Goal: Task Accomplishment & Management: Complete application form

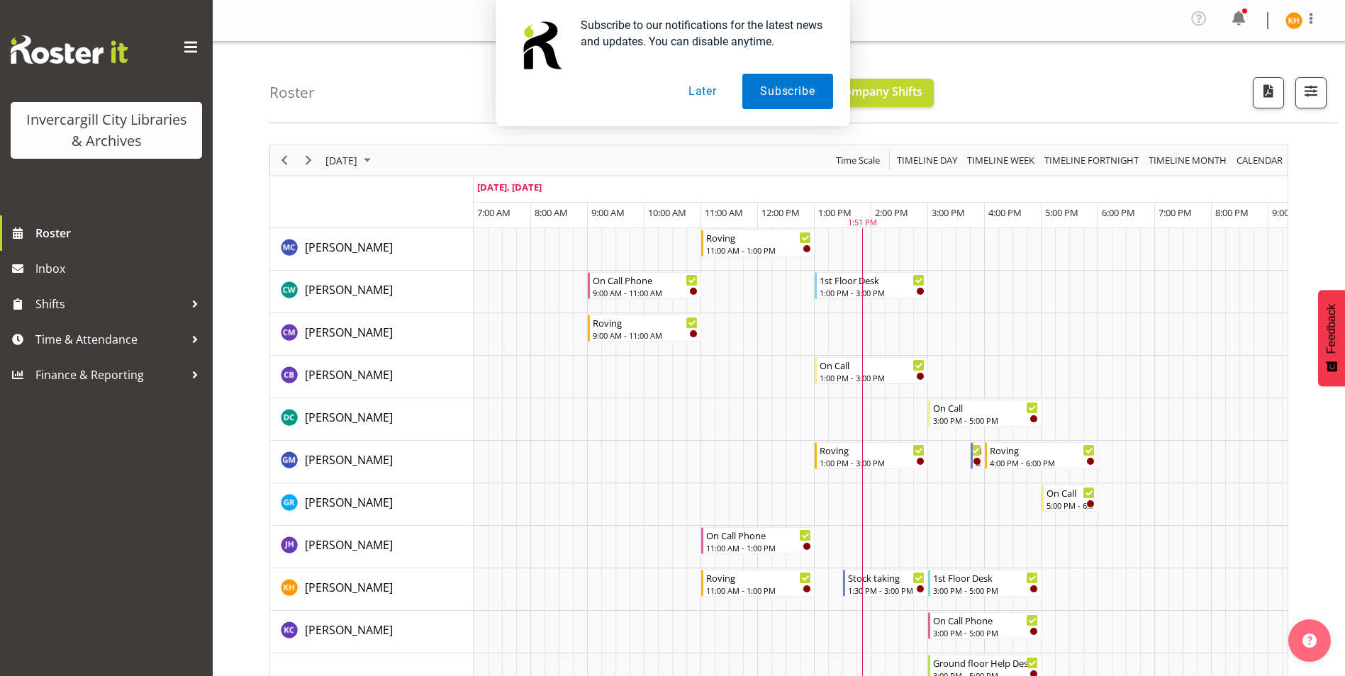
click at [704, 89] on button "Later" at bounding box center [703, 91] width 64 height 35
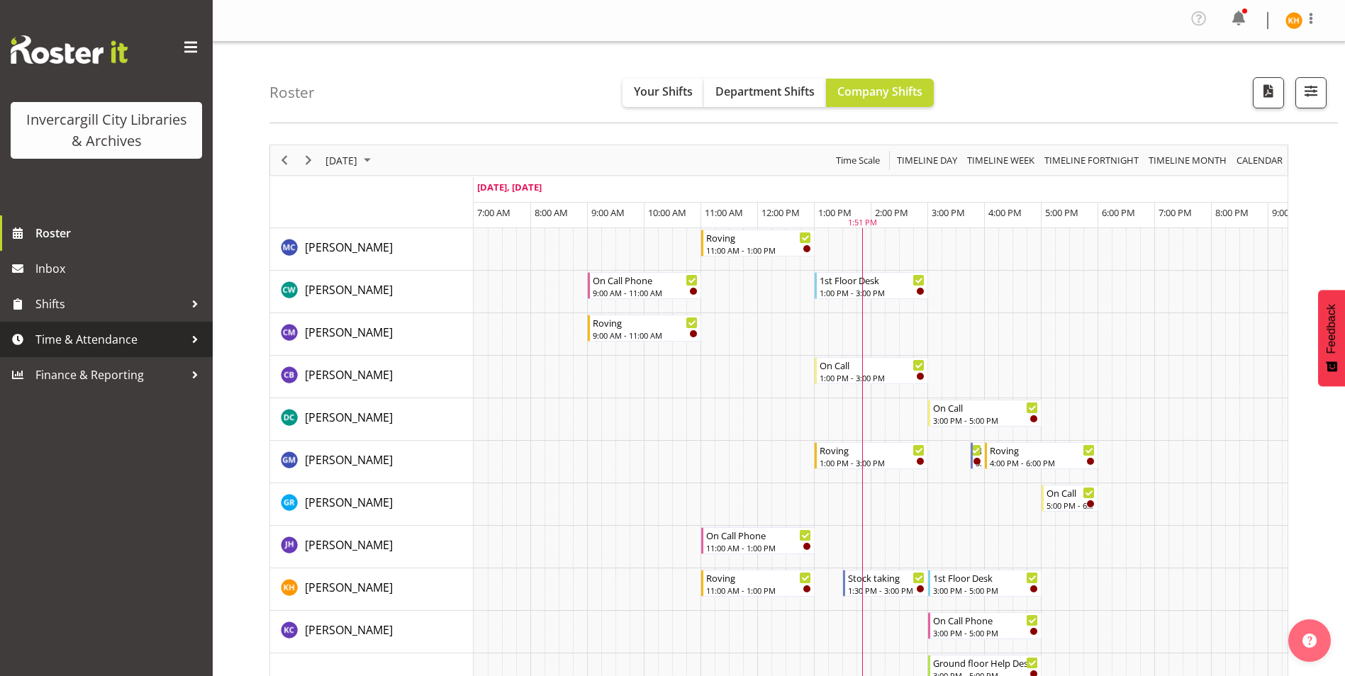
click at [161, 330] on span "Time & Attendance" at bounding box center [109, 339] width 149 height 21
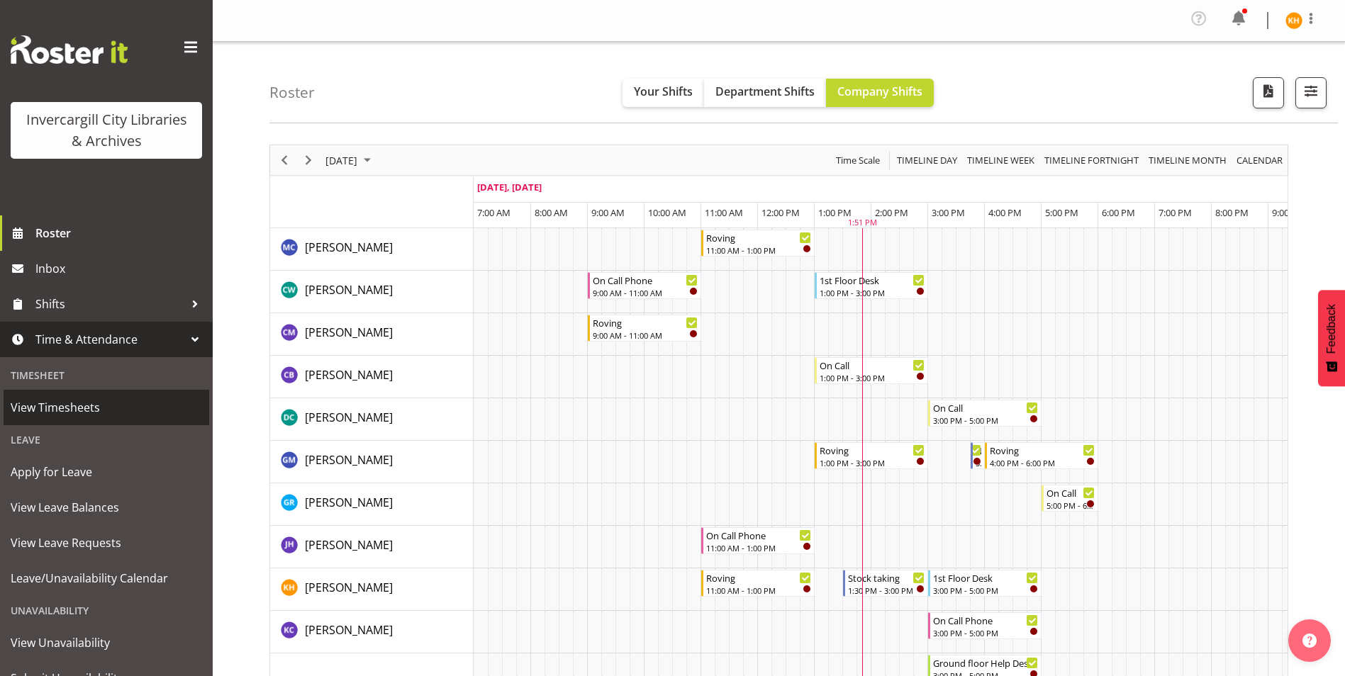
scroll to position [59, 0]
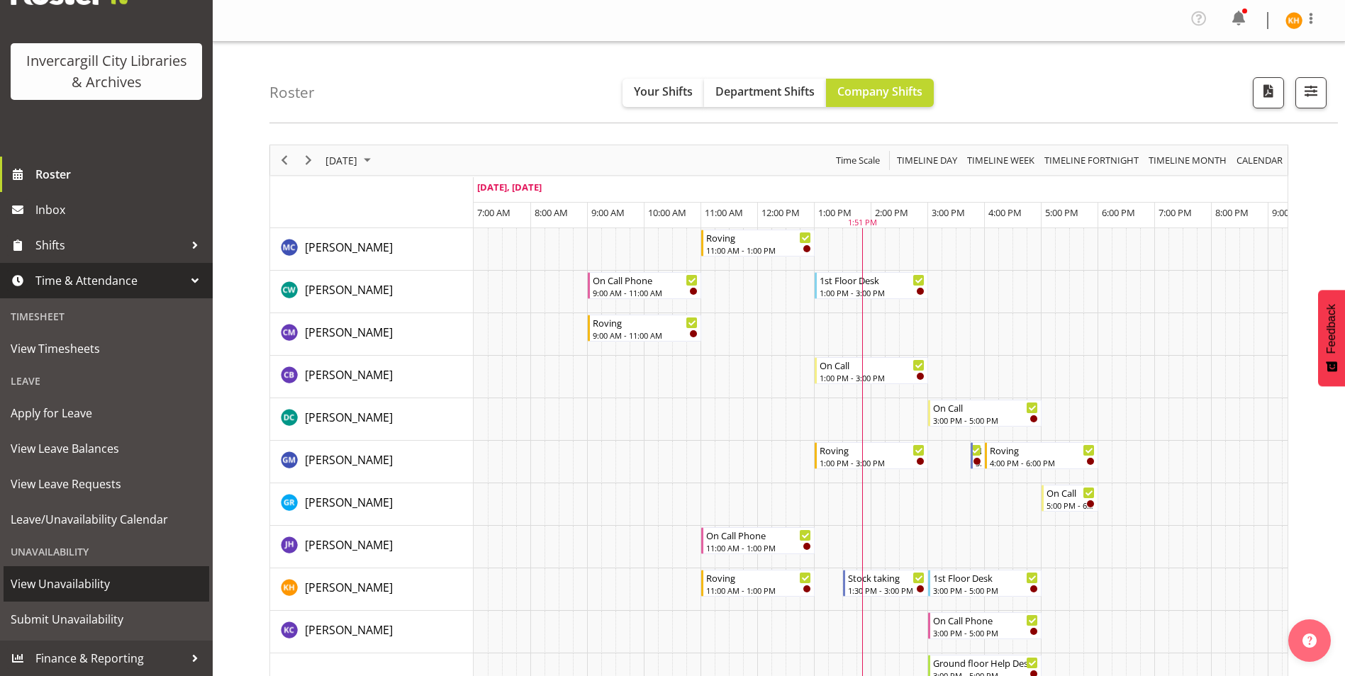
click at [102, 586] on span "View Unavailability" at bounding box center [106, 584] width 191 height 21
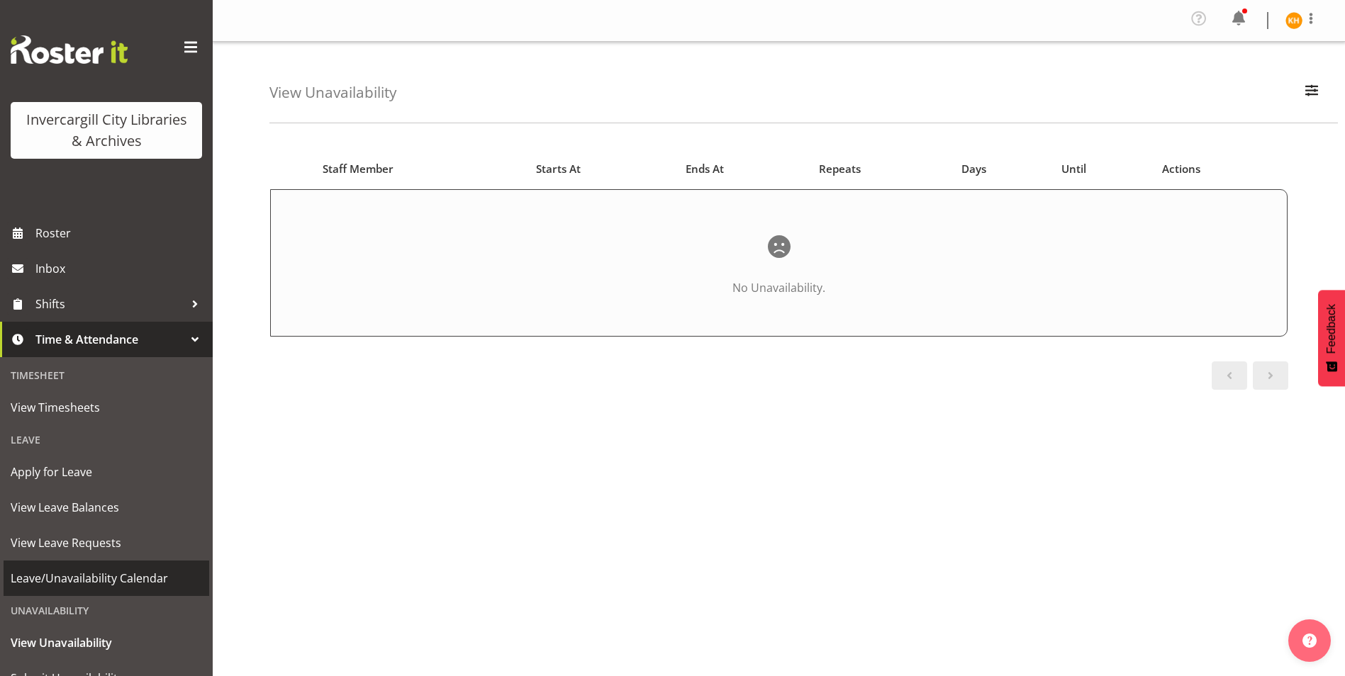
click at [88, 577] on span "Leave/Unavailability Calendar" at bounding box center [106, 578] width 191 height 21
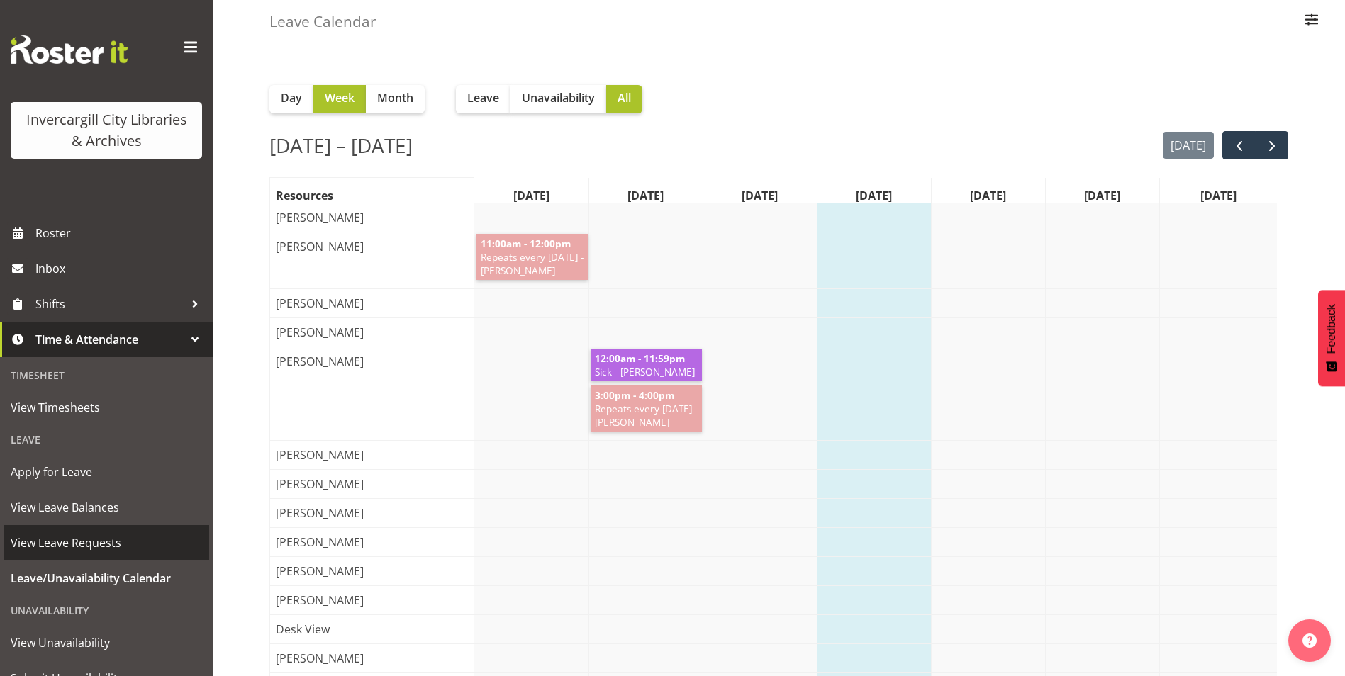
scroll to position [59, 0]
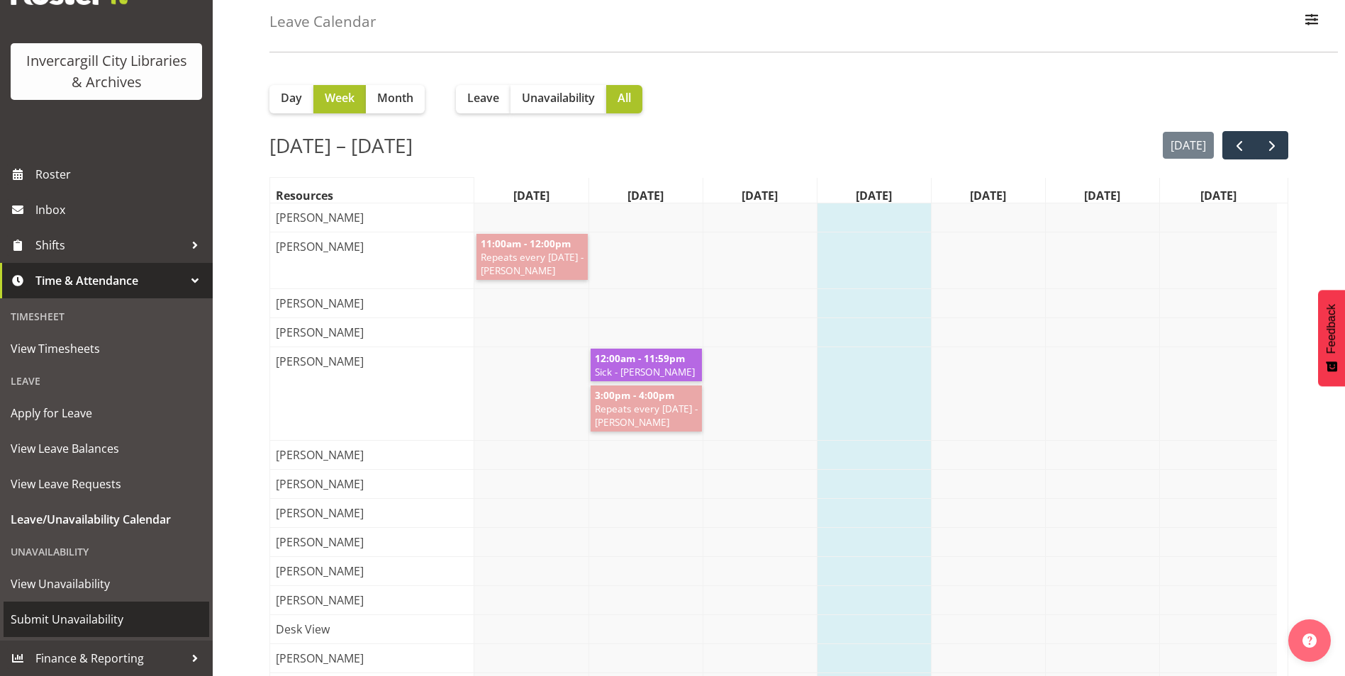
click at [123, 621] on span "Submit Unavailability" at bounding box center [106, 619] width 191 height 21
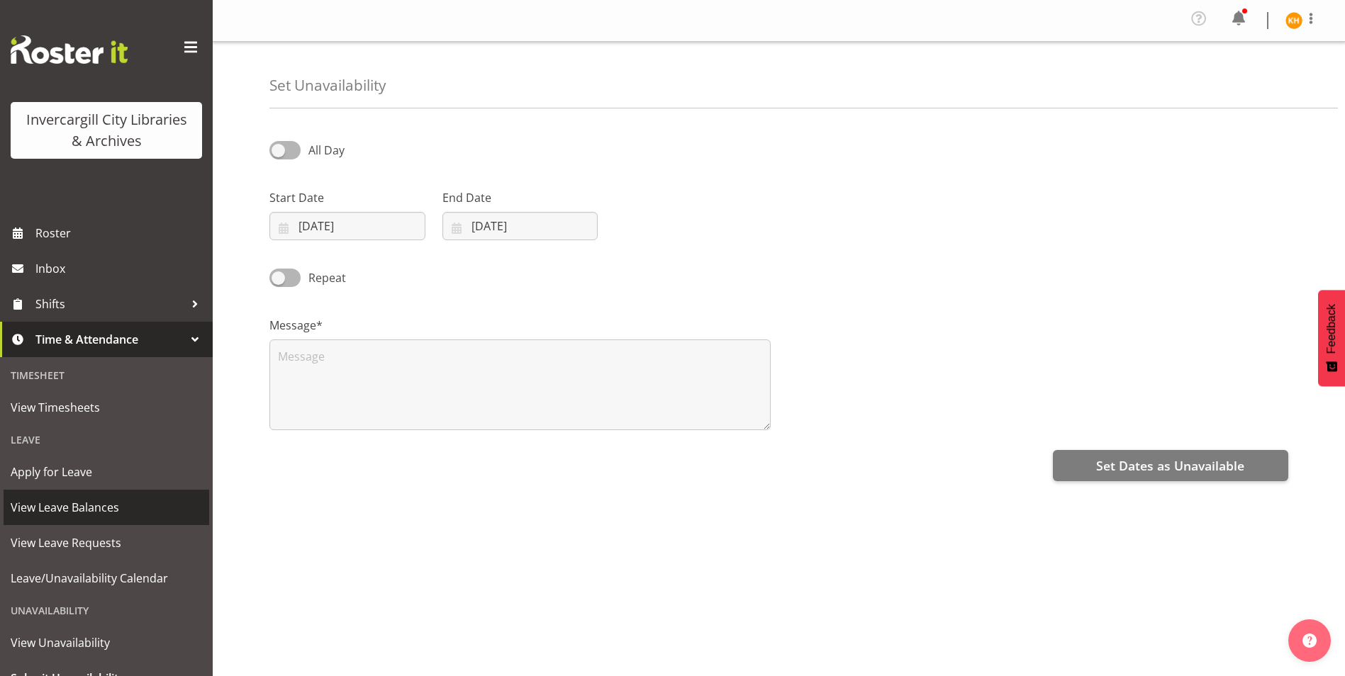
scroll to position [59, 0]
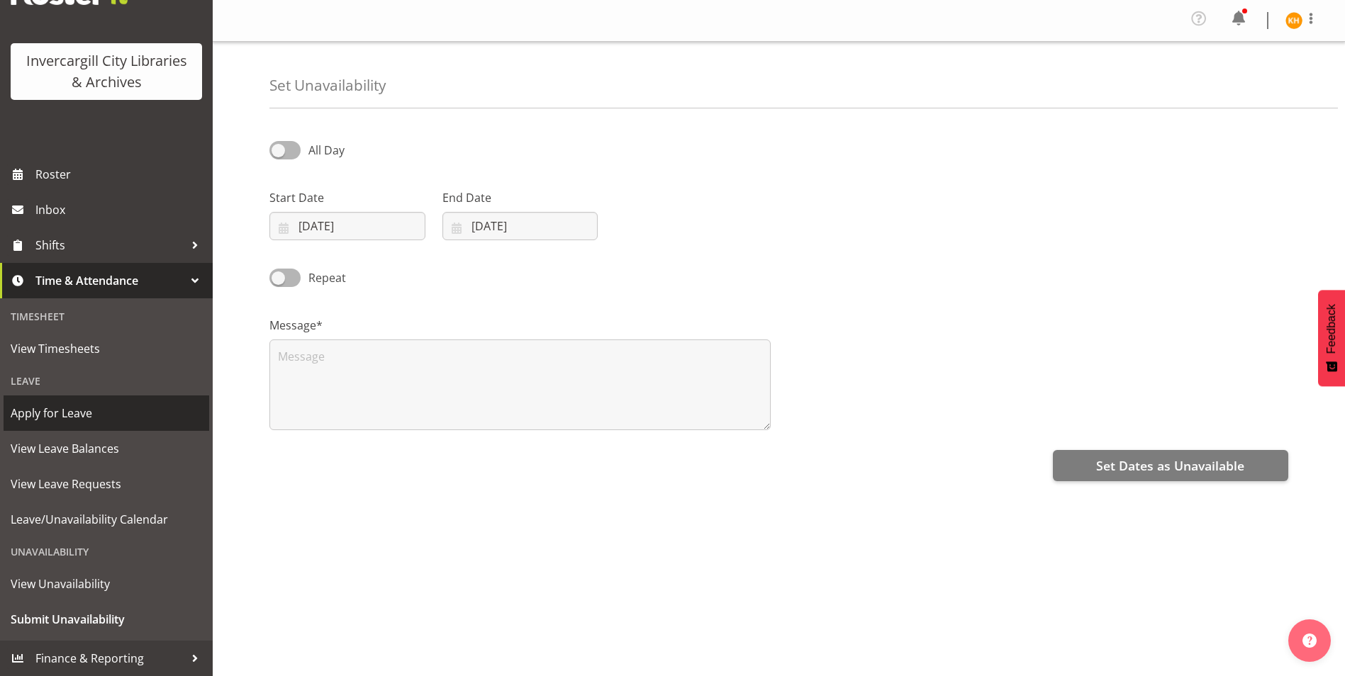
click at [109, 411] on span "Apply for Leave" at bounding box center [106, 413] width 191 height 21
